Goal: Use online tool/utility: Utilize a website feature to perform a specific function

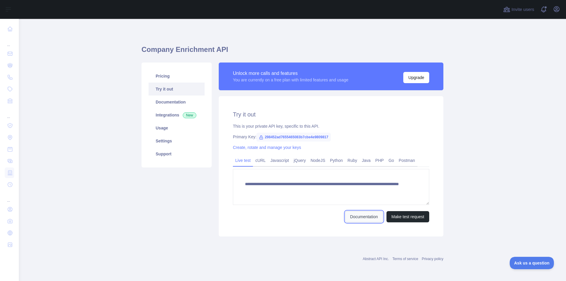
click at [371, 219] on link "Documentation" at bounding box center [365, 216] width 38 height 11
click at [170, 89] on link "Try it out" at bounding box center [177, 89] width 56 height 13
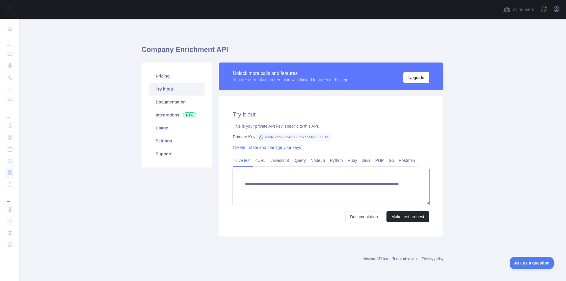
click at [302, 184] on textarea "**********" at bounding box center [331, 187] width 197 height 36
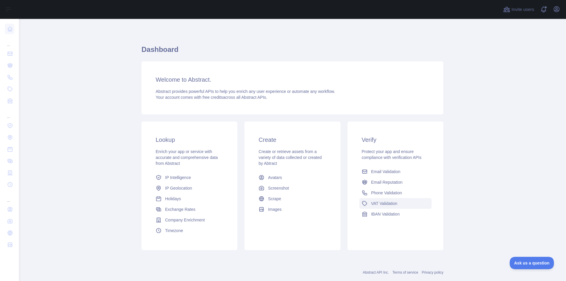
click at [383, 206] on span "VAT Validation" at bounding box center [384, 204] width 26 height 6
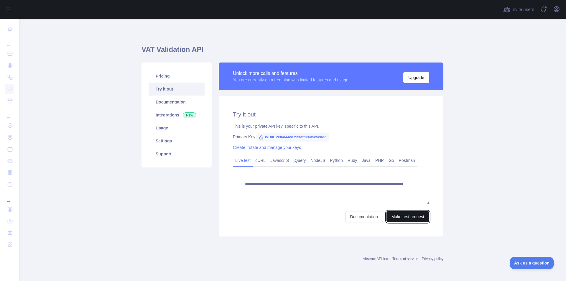
click at [397, 216] on button "Make test request" at bounding box center [408, 216] width 43 height 11
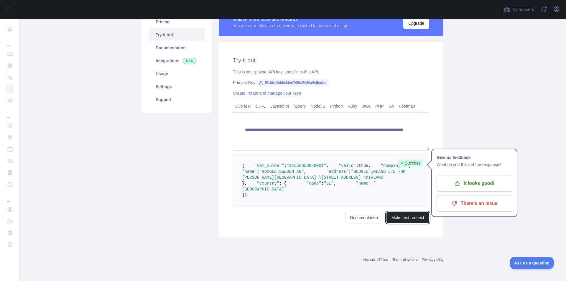
scroll to position [66, 0]
click at [402, 223] on button "Make test request" at bounding box center [408, 217] width 43 height 11
click at [169, 41] on link "Documentation" at bounding box center [177, 47] width 56 height 13
click at [348, 223] on link "Documentation" at bounding box center [365, 217] width 38 height 11
